Goal: Register for event/course

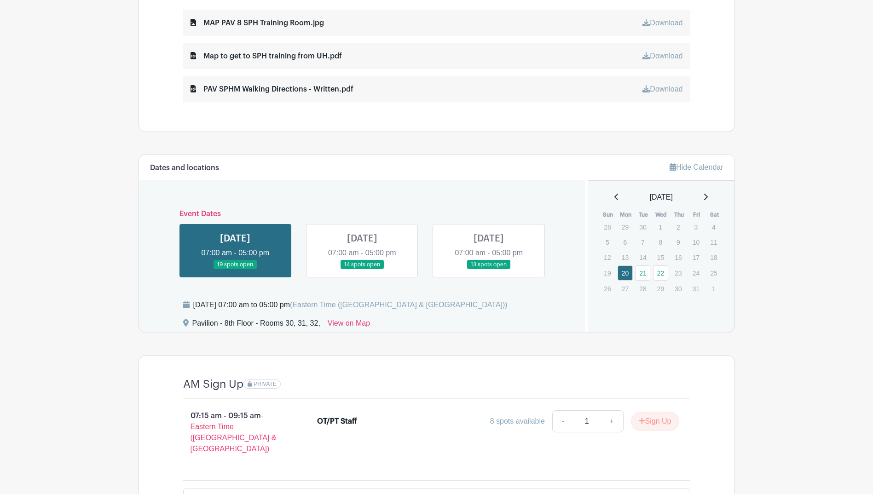
scroll to position [506, 0]
click at [362, 269] on link at bounding box center [362, 269] width 0 height 0
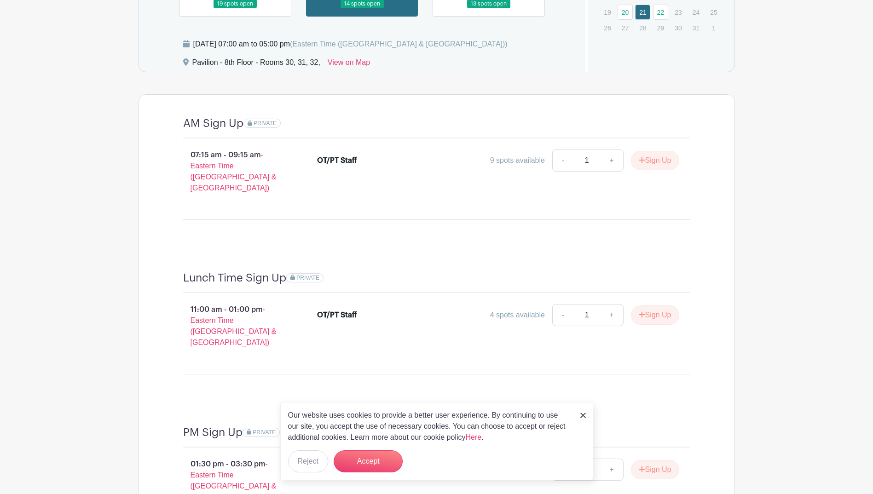
scroll to position [783, 0]
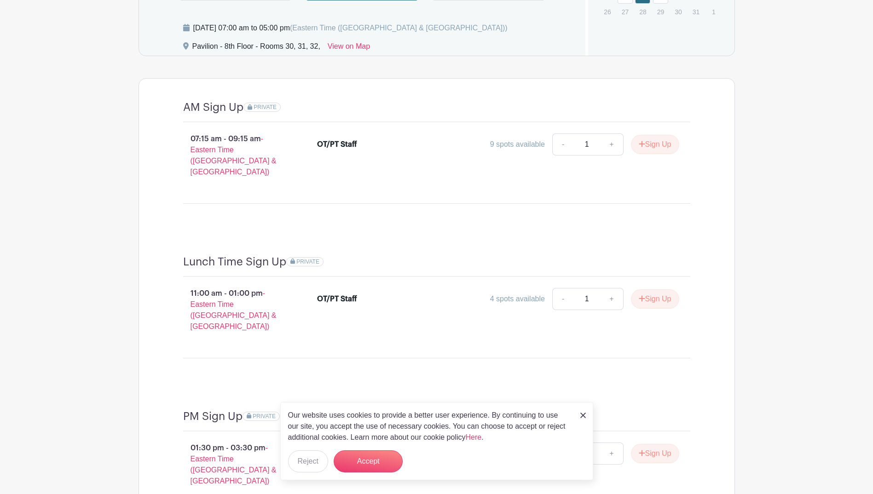
click at [582, 415] on img at bounding box center [584, 416] width 6 height 6
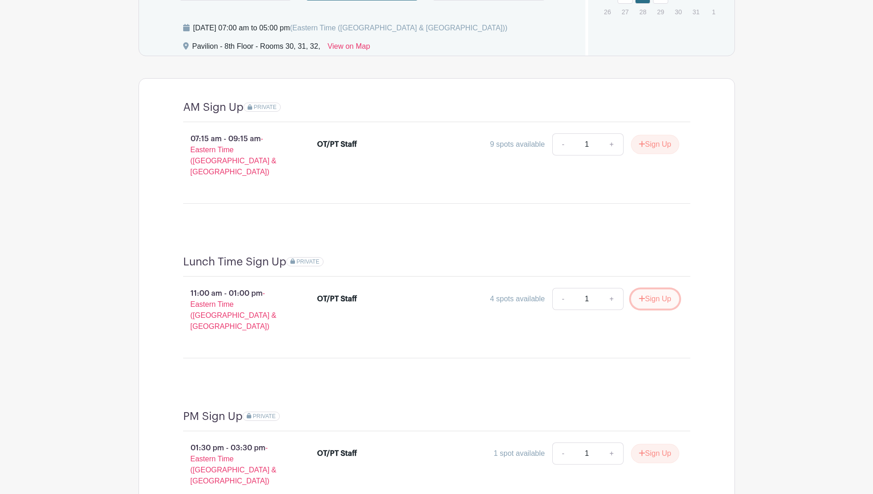
click at [656, 293] on button "Sign Up" at bounding box center [655, 299] width 48 height 19
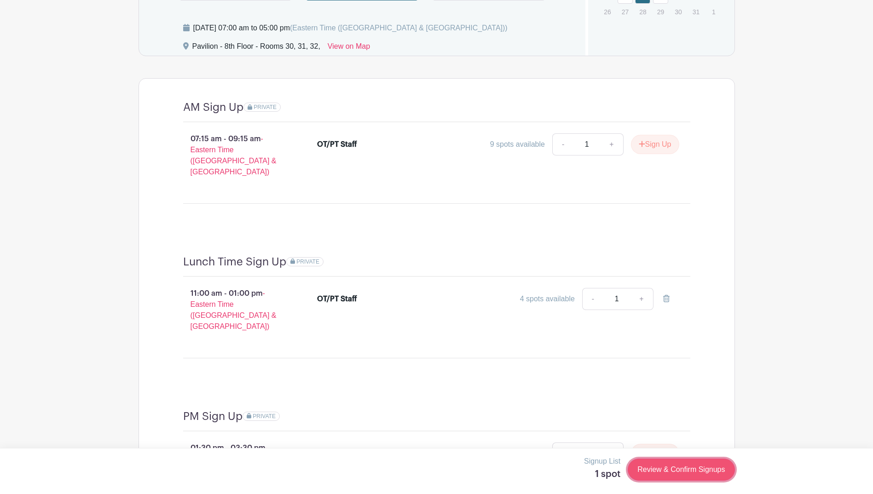
click at [692, 466] on link "Review & Confirm Signups" at bounding box center [681, 470] width 107 height 22
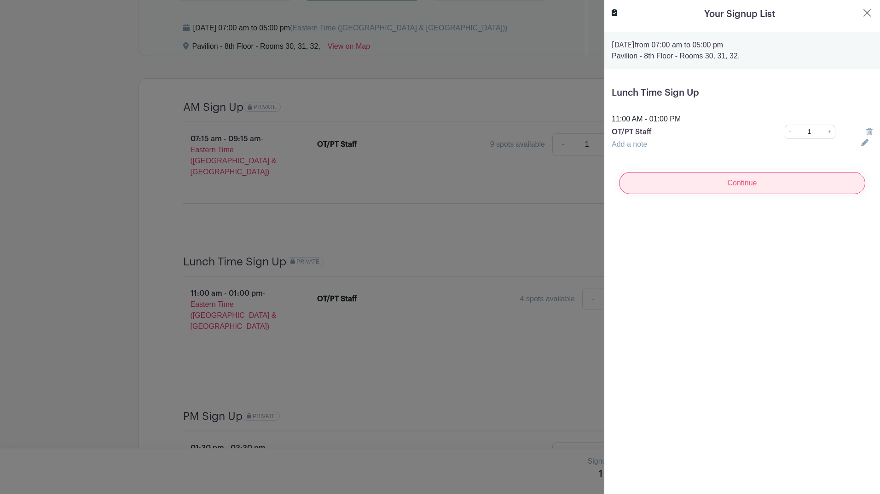
click at [796, 174] on input "Continue" at bounding box center [742, 183] width 246 height 22
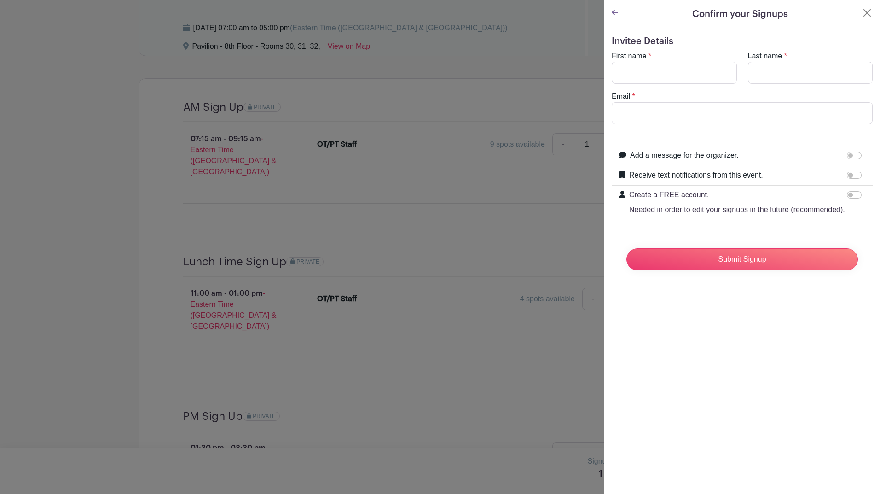
click at [672, 86] on turbo-frame "First name * Last name * Email *" at bounding box center [742, 88] width 261 height 74
click at [671, 77] on input "First name" at bounding box center [674, 73] width 125 height 22
type input "Katlin"
type input "[PERSON_NAME]"
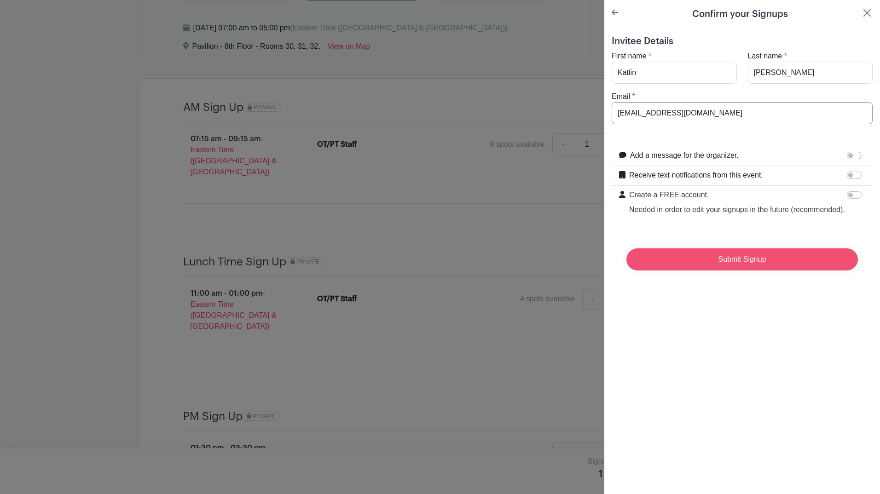
type input "[EMAIL_ADDRESS][DOMAIN_NAME]"
click at [726, 266] on input "Submit Signup" at bounding box center [743, 260] width 232 height 22
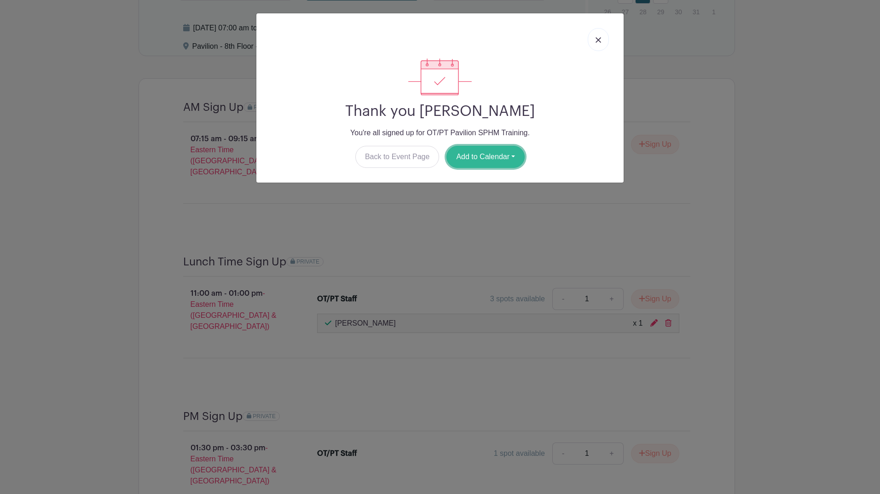
click at [491, 154] on button "Add to Calendar" at bounding box center [486, 157] width 78 height 22
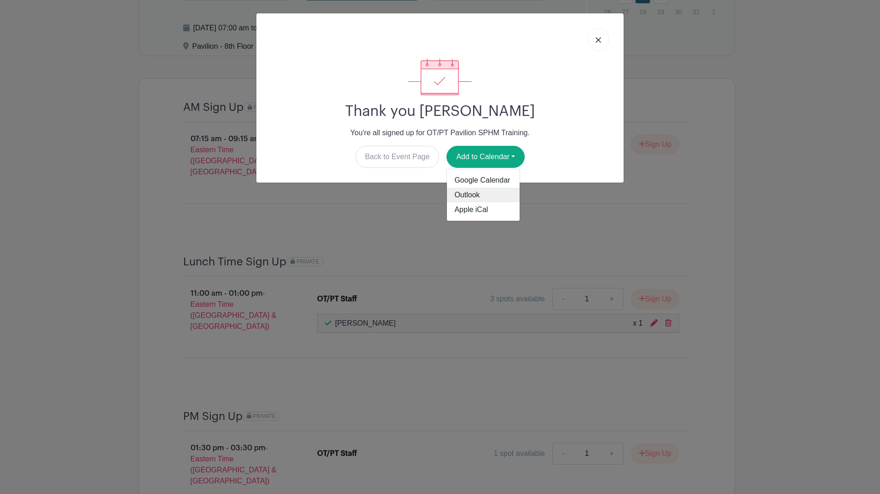
click at [492, 199] on link "Outlook" at bounding box center [483, 195] width 73 height 15
click at [593, 42] on link at bounding box center [598, 39] width 21 height 23
